Goal: Task Accomplishment & Management: Complete application form

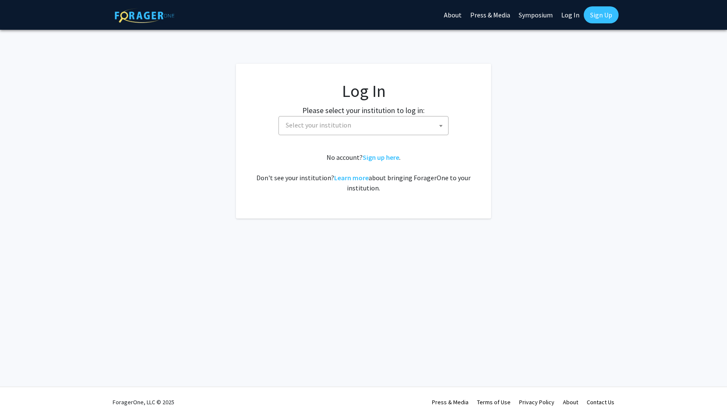
click at [330, 128] on span "Select your institution" at bounding box center [319, 125] width 66 height 9
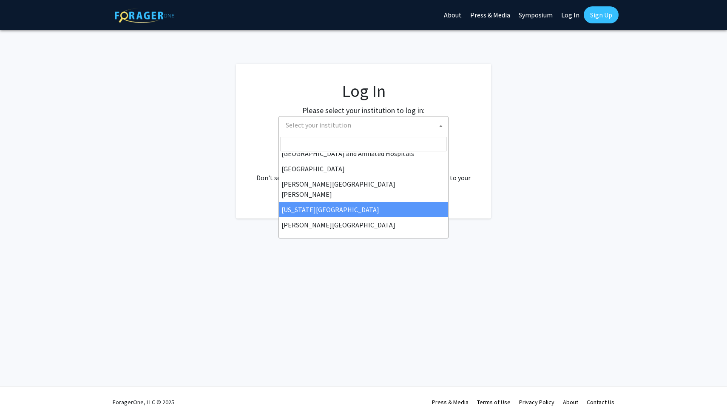
scroll to position [298, 0]
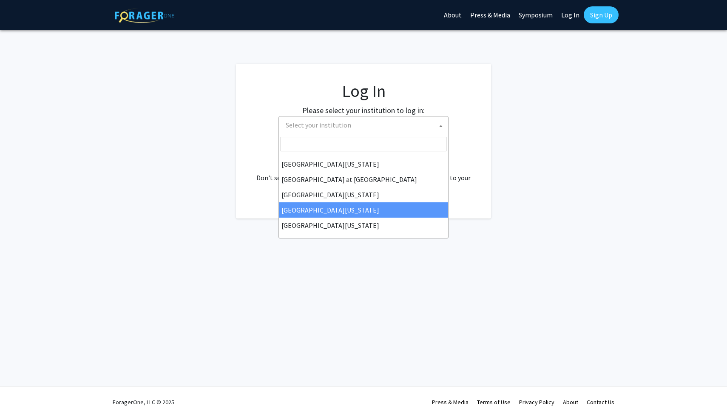
select select "31"
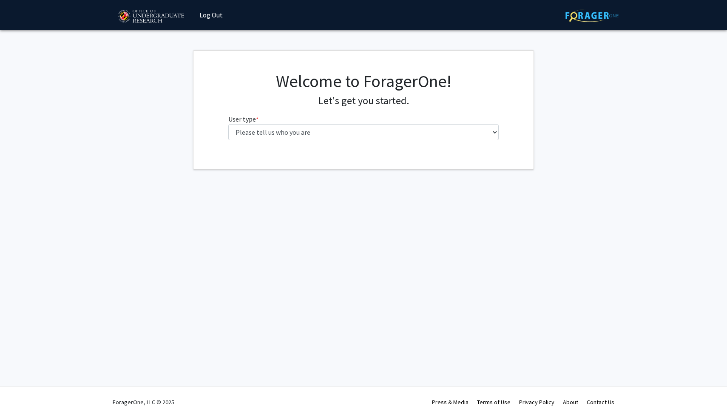
click at [337, 124] on fg-select "User type * required Please tell us who you are Undergraduate Student Master's …" at bounding box center [363, 127] width 271 height 26
click at [337, 125] on select "Please tell us who you are Undergraduate Student Master's Student Doctoral Cand…" at bounding box center [363, 132] width 271 height 16
select select "1: undergrad"
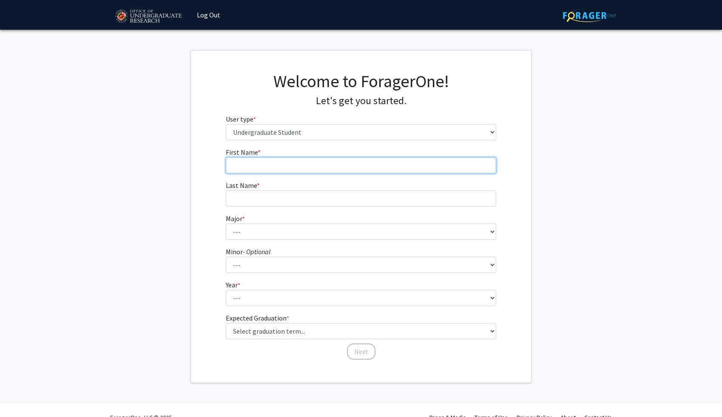
click at [285, 170] on input "First Name * required" at bounding box center [361, 165] width 271 height 16
type input "Saniyah"
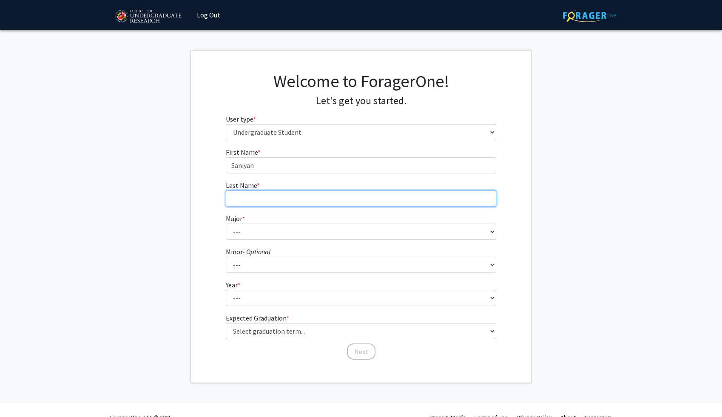
click at [295, 200] on input "Last Name * required" at bounding box center [361, 199] width 271 height 16
type input "Jean"
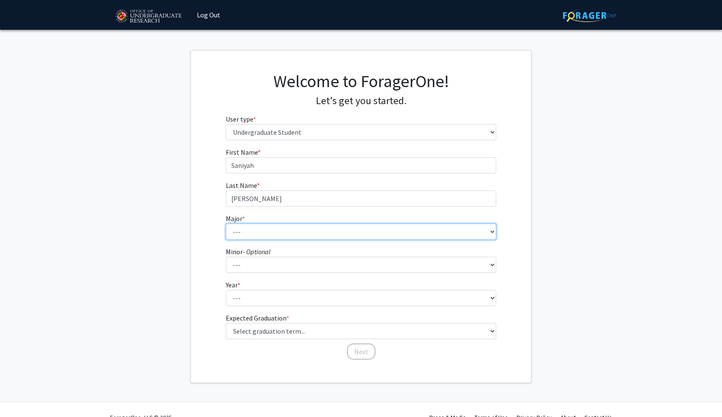
click at [295, 234] on select "--- Accounting Aerospace Engineering African American and Africana Studies Agri…" at bounding box center [361, 232] width 271 height 16
select select "83: 2384"
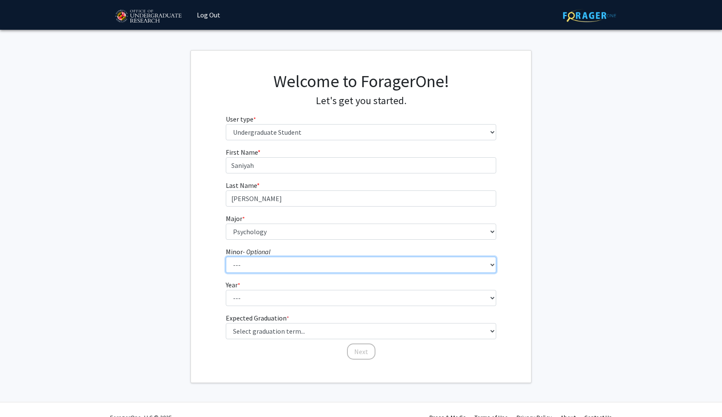
click at [265, 266] on select "--- Actuarial Mathematics Advanced Cybersecurity Experience for Students Africa…" at bounding box center [361, 265] width 271 height 16
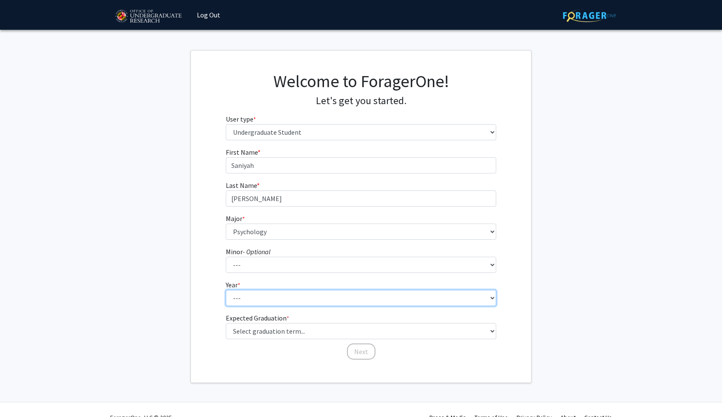
click at [254, 302] on select "--- First-year Sophomore Junior Senior Postbaccalaureate Certificate" at bounding box center [361, 298] width 271 height 16
select select "3: junior"
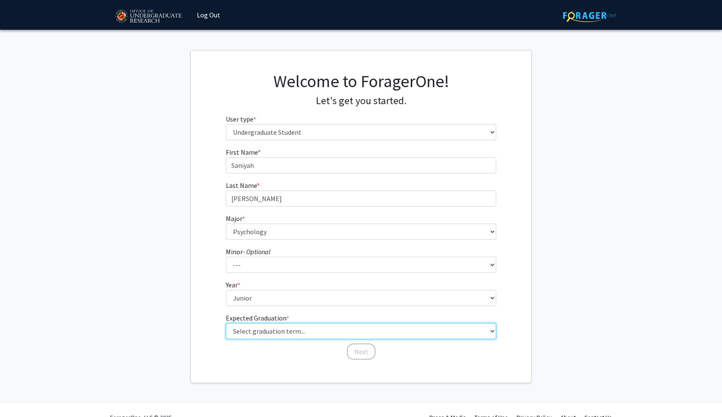
click at [262, 333] on select "Select graduation term... Spring 2025 Summer 2025 Fall 2025 Winter 2025 Spring …" at bounding box center [361, 331] width 271 height 16
select select "9: spring_2027"
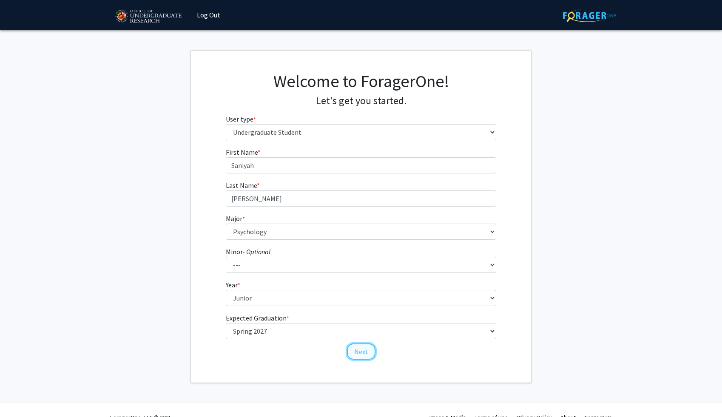
click at [357, 347] on button "Next" at bounding box center [361, 352] width 29 height 16
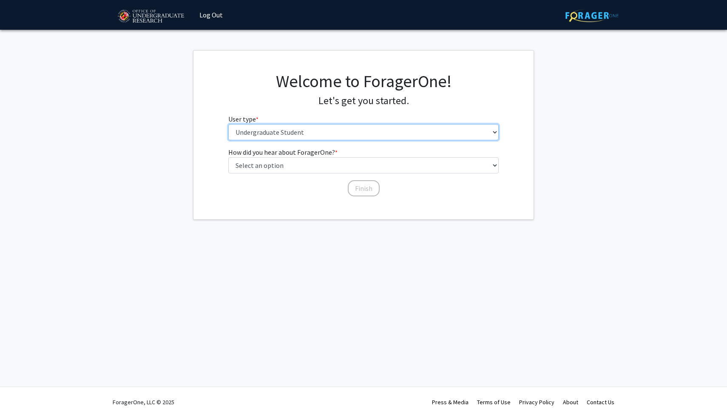
click at [314, 128] on select "Please tell us who you are Undergraduate Student Master's Student Doctoral Cand…" at bounding box center [363, 132] width 271 height 16
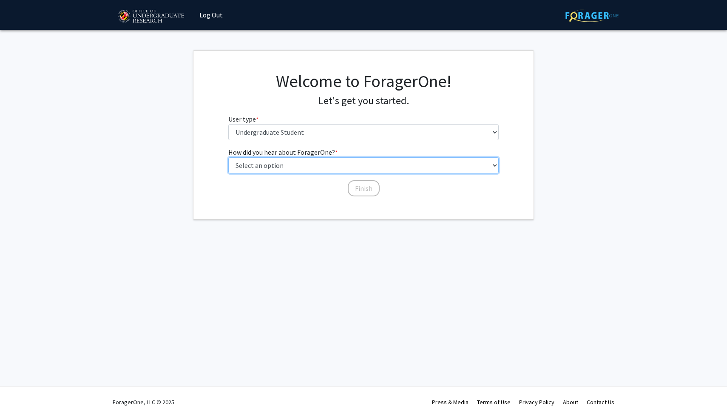
click at [272, 161] on select "Select an option Peer/student recommendation Faculty/staff recommendation Unive…" at bounding box center [363, 165] width 271 height 16
select select "1: peer_recommendation"
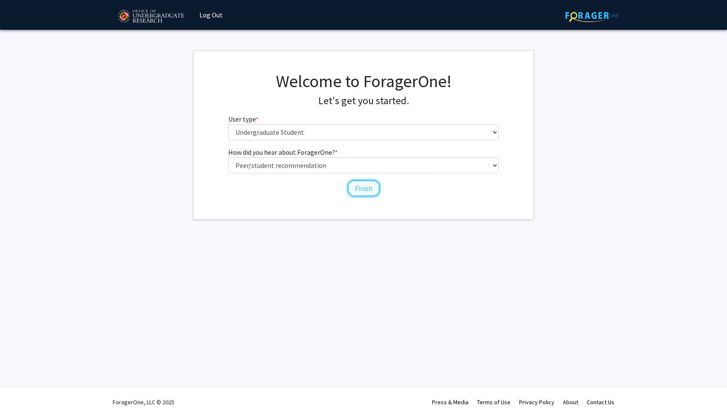
click at [367, 192] on button "Finish" at bounding box center [364, 188] width 32 height 16
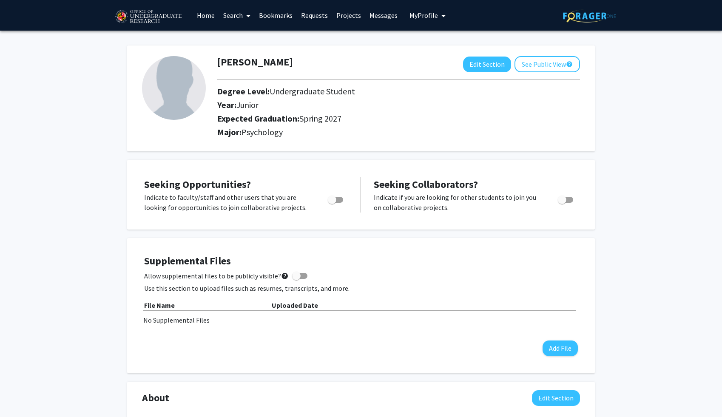
click at [205, 14] on link "Home" at bounding box center [206, 15] width 26 height 30
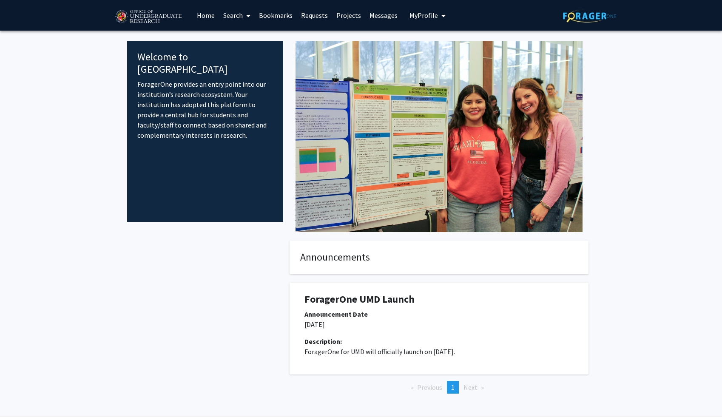
click at [251, 14] on icon at bounding box center [248, 15] width 4 height 7
click at [222, 197] on div "Welcome to ForagerOne ForagerOne provides an entry point into our institution’s…" at bounding box center [205, 131] width 156 height 181
click at [442, 13] on icon "My profile dropdown to access profile and logout" at bounding box center [444, 15] width 4 height 7
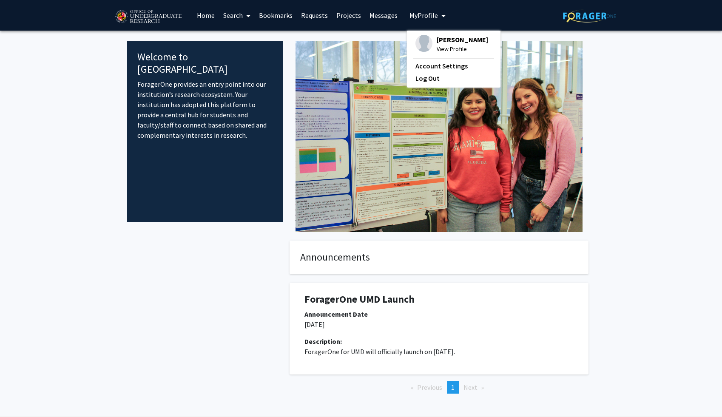
click at [640, 67] on fg-internal-home-page "Welcome to ForagerOne ForagerOne provides an entry point into our institution’s…" at bounding box center [361, 226] width 722 height 391
